Goal: Task Accomplishment & Management: Manage account settings

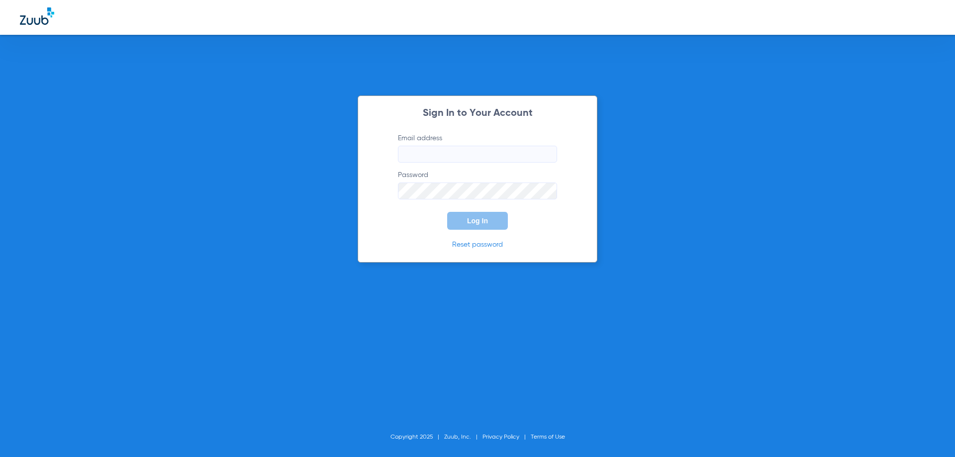
type input "frontdesk@avenuedentalstudio.com"
click at [488, 222] on button "Log In" at bounding box center [477, 221] width 61 height 18
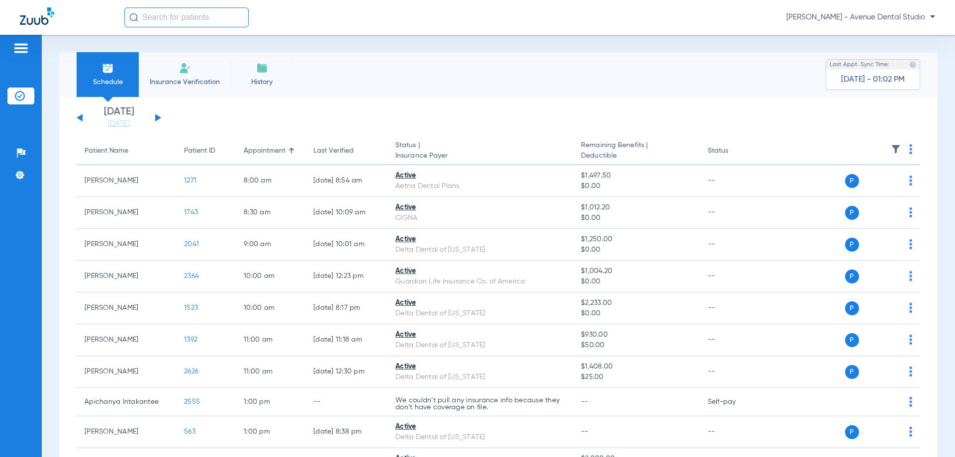
click at [151, 118] on div "Tuesday 06-10-2025 Wednesday 06-11-2025 Thursday 06-12-2025 Friday 06-13-2025 S…" at bounding box center [119, 118] width 85 height 22
click at [159, 121] on div "Tuesday 06-10-2025 Wednesday 06-11-2025 Thursday 06-12-2025 Friday 06-13-2025 S…" at bounding box center [119, 118] width 85 height 22
click at [157, 119] on button at bounding box center [158, 117] width 6 height 7
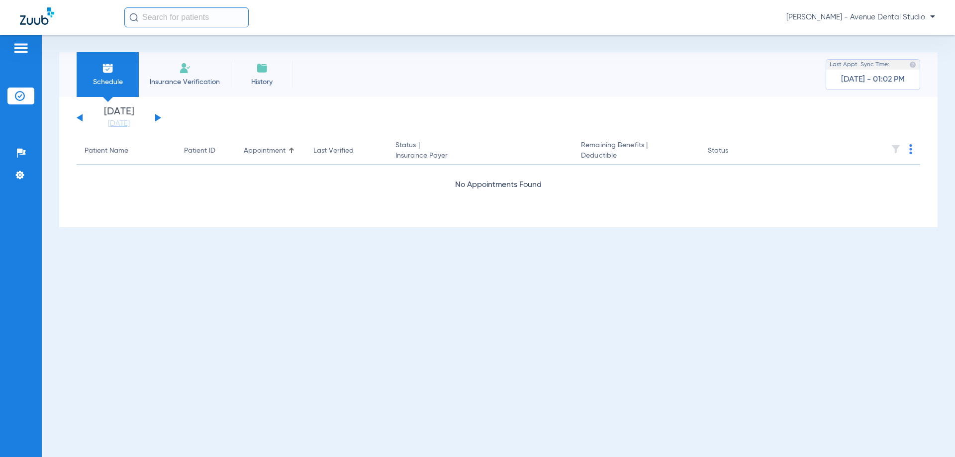
click at [159, 116] on button at bounding box center [158, 117] width 6 height 7
click at [160, 115] on div "Tuesday 06-10-2025 Wednesday 06-11-2025 Thursday 06-12-2025 Friday 06-13-2025 S…" at bounding box center [119, 118] width 85 height 22
click at [160, 118] on button at bounding box center [158, 117] width 6 height 7
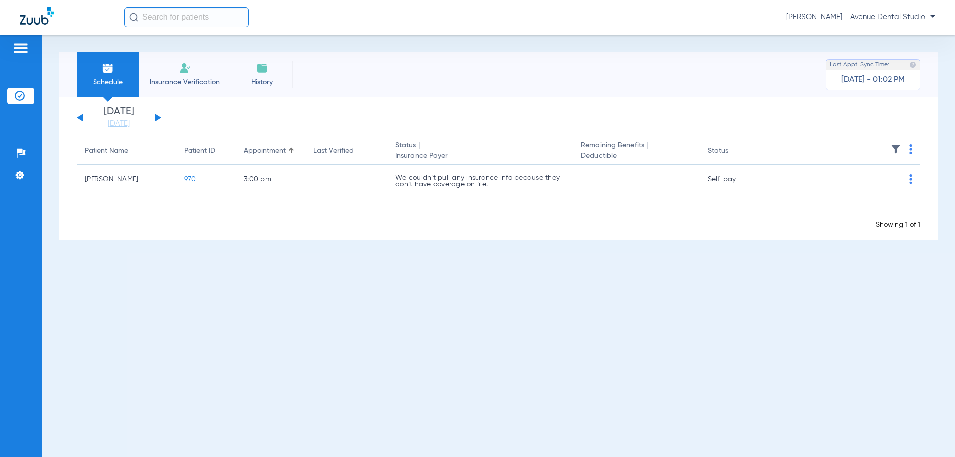
click at [160, 118] on button at bounding box center [158, 117] width 6 height 7
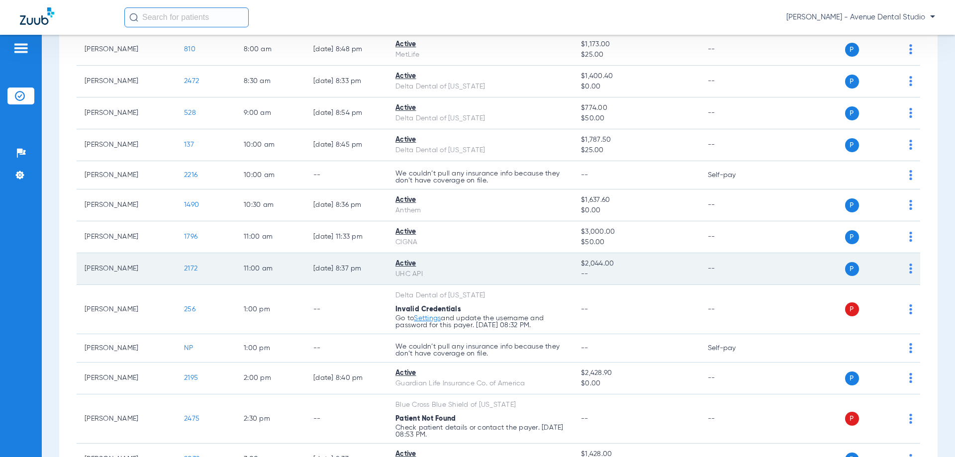
scroll to position [149, 0]
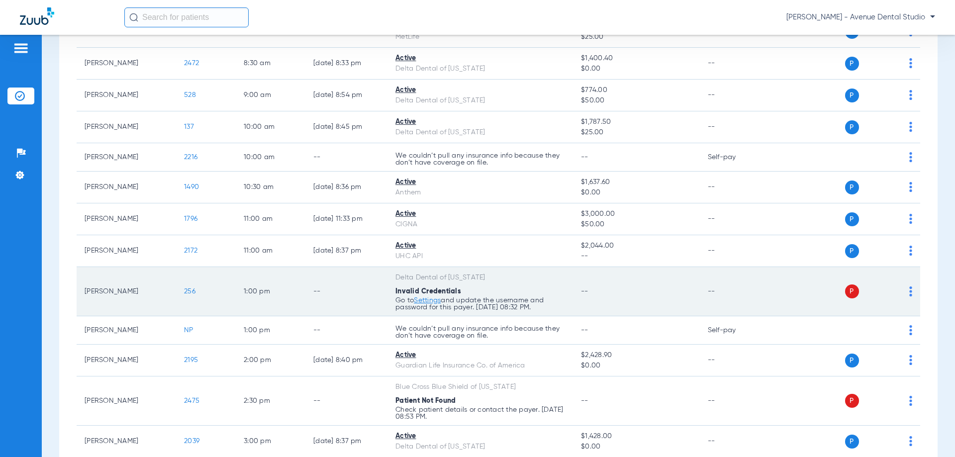
click at [424, 301] on link "Settings" at bounding box center [427, 300] width 27 height 7
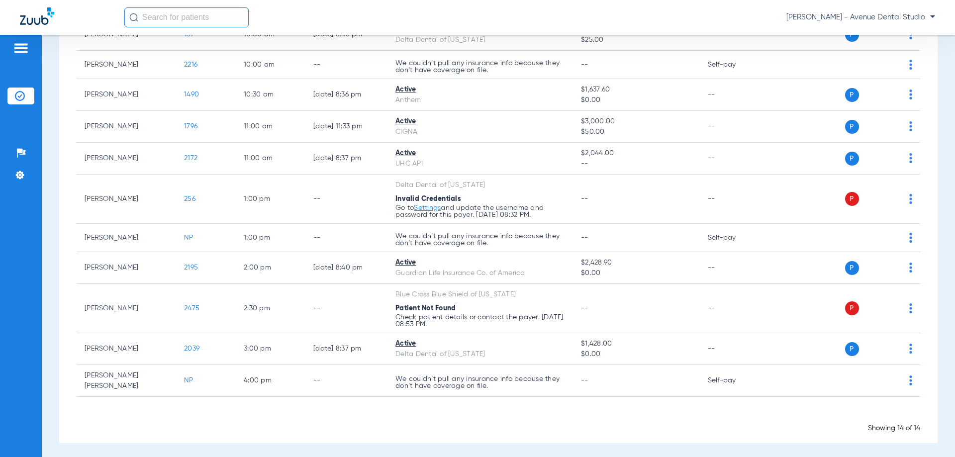
scroll to position [92, 0]
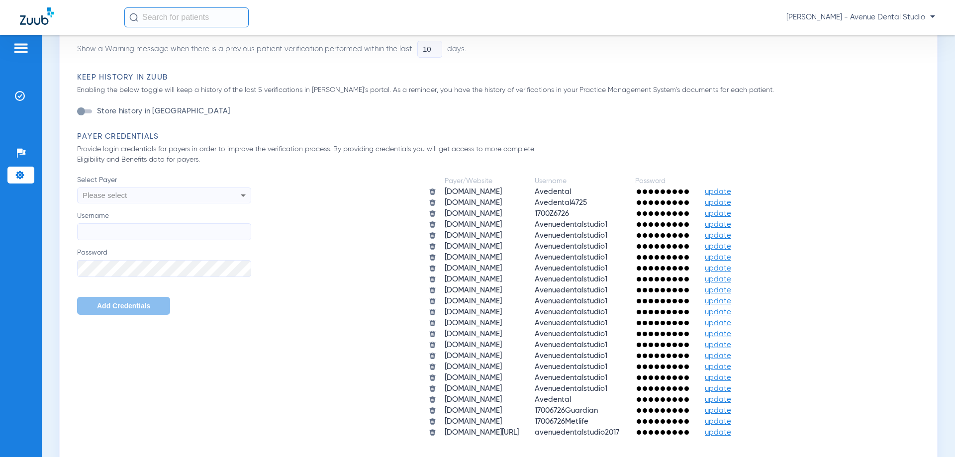
scroll to position [348, 0]
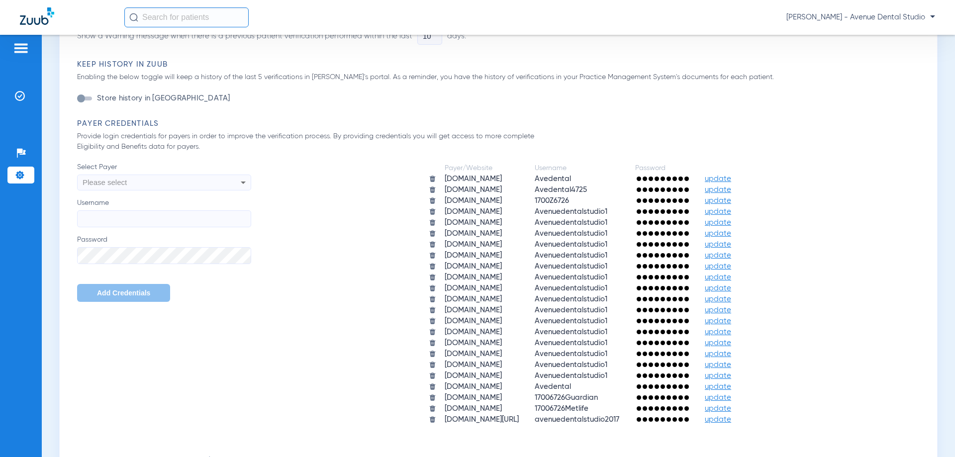
click at [689, 301] on div at bounding box center [662, 299] width 54 height 4
click at [726, 301] on span "update" at bounding box center [718, 298] width 26 height 7
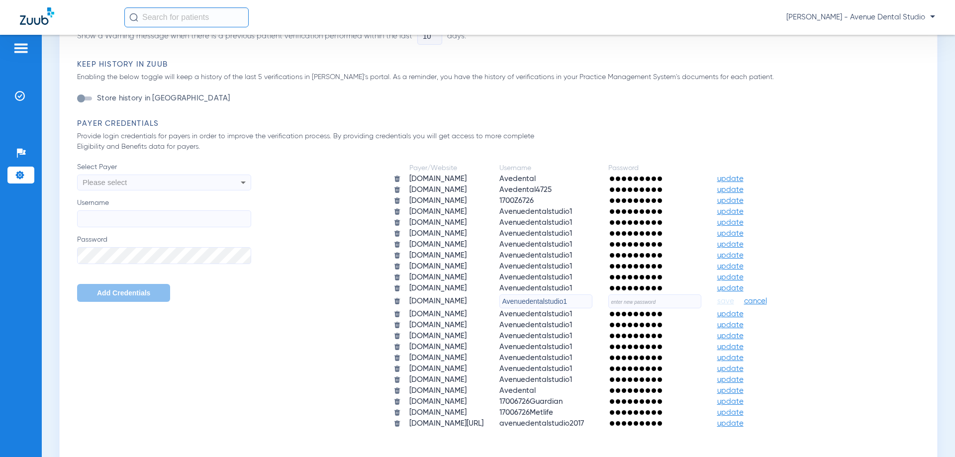
click at [691, 306] on input "text" at bounding box center [654, 301] width 93 height 14
type input "Ads80237!"
click at [734, 301] on span "save" at bounding box center [725, 301] width 17 height 9
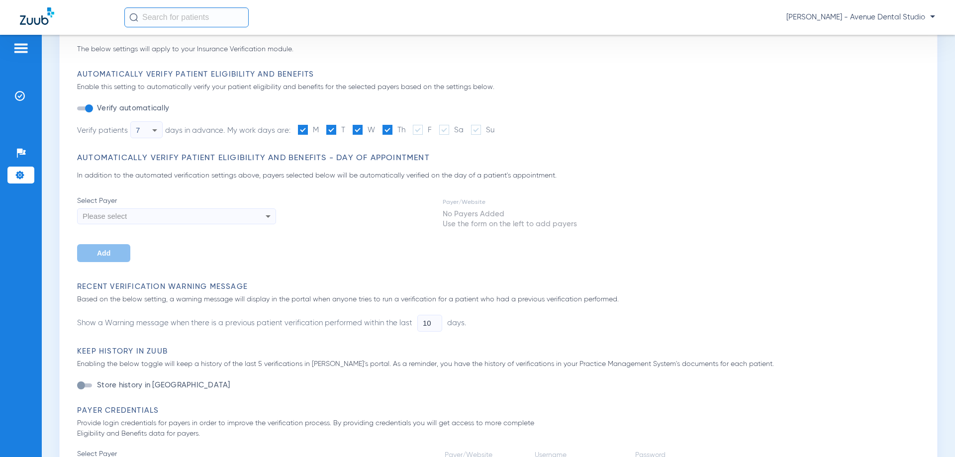
scroll to position [0, 0]
